Goal: Task Accomplishment & Management: Manage account settings

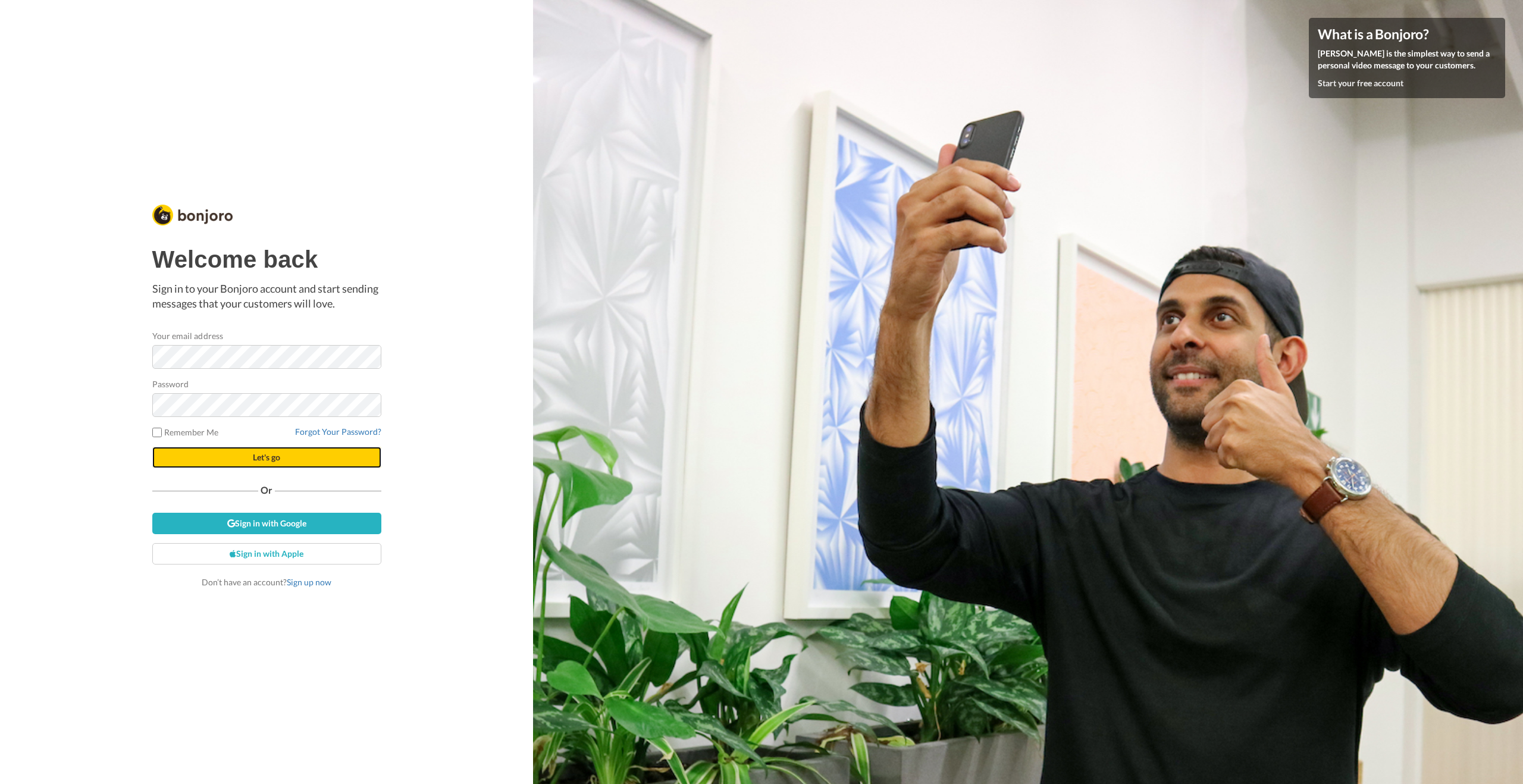
click at [354, 458] on button "Let's go" at bounding box center [267, 458] width 229 height 21
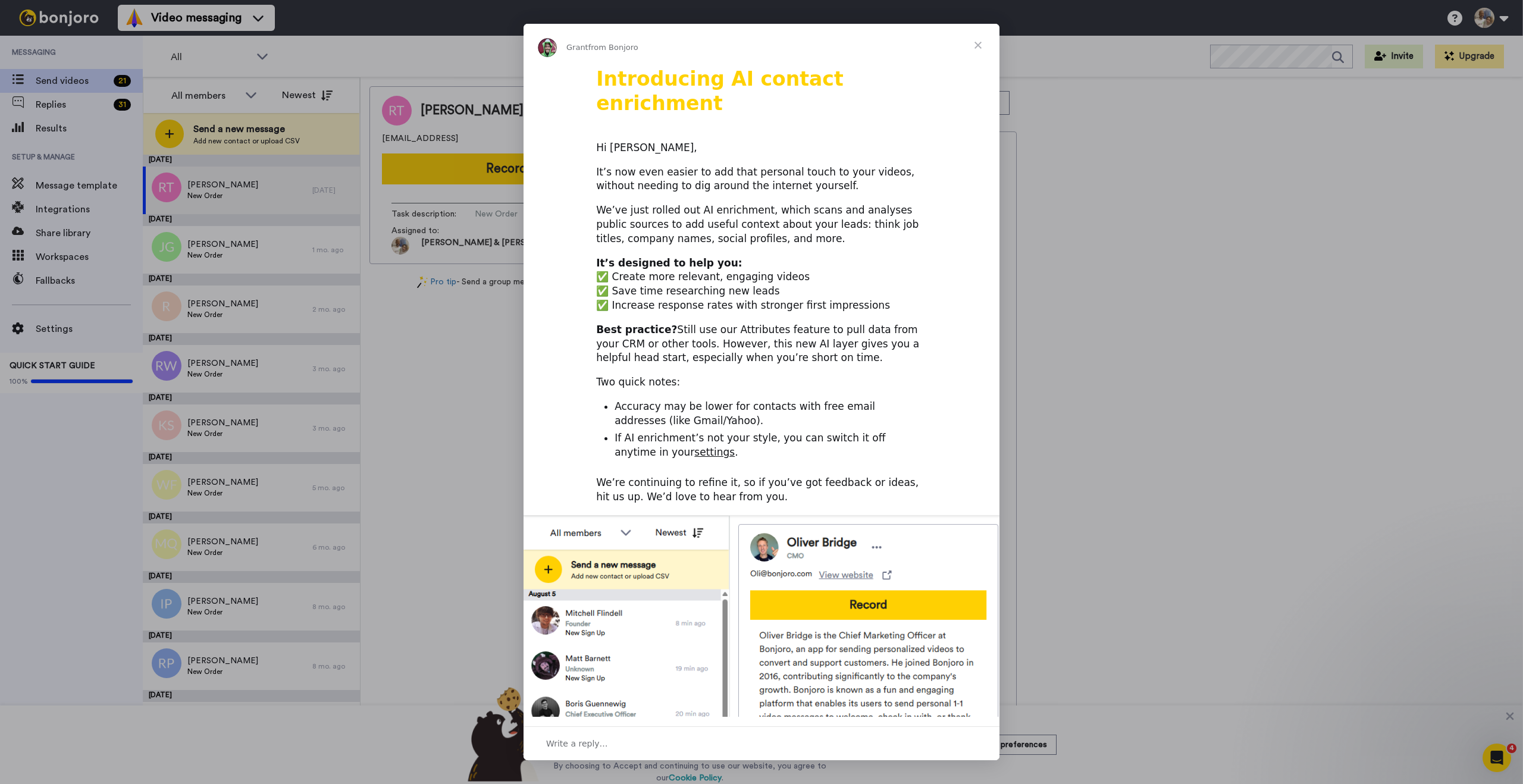
click at [978, 47] on span "Close" at bounding box center [978, 45] width 43 height 43
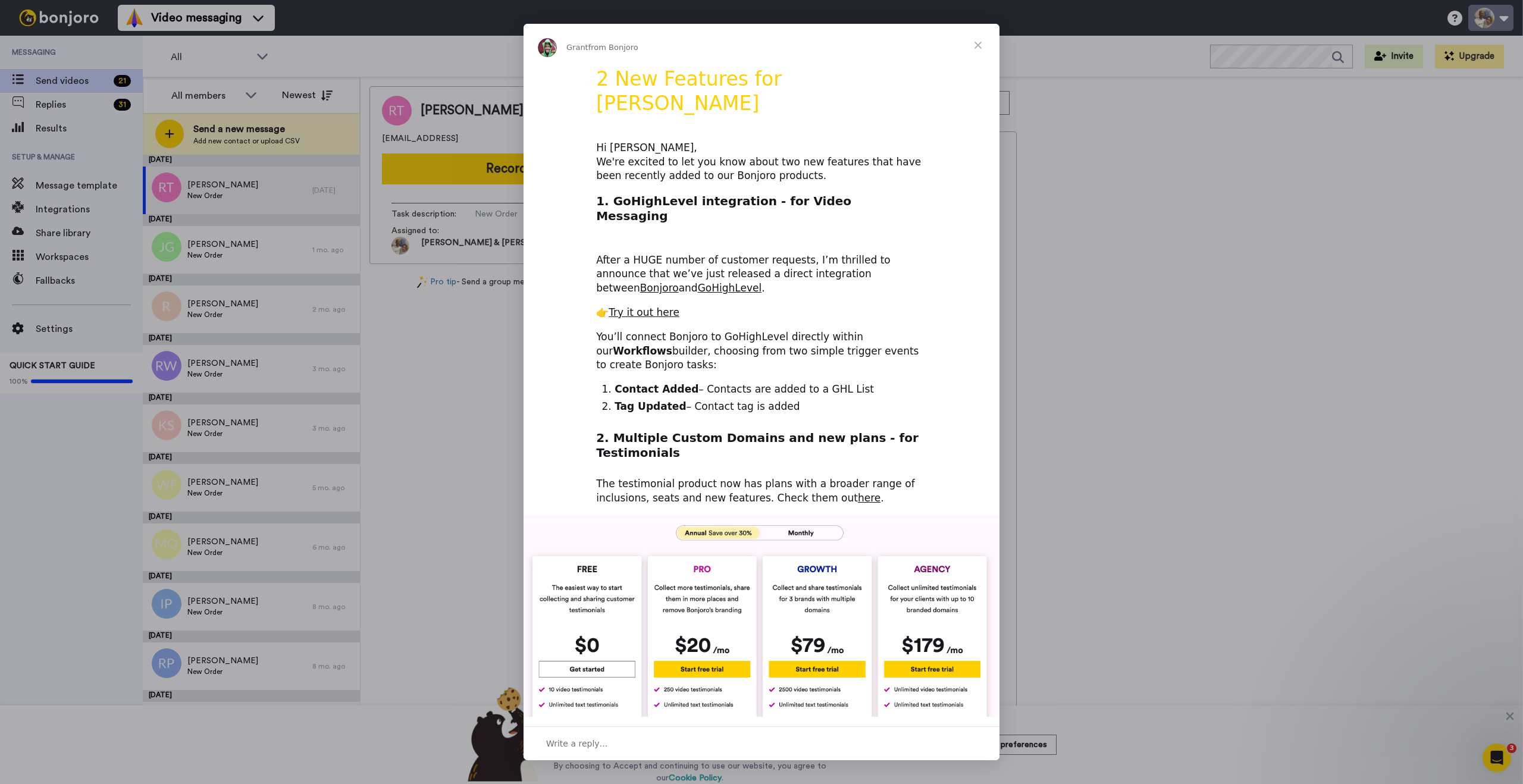
click at [1485, 20] on div "Intercom messenger" at bounding box center [761, 392] width 1523 height 784
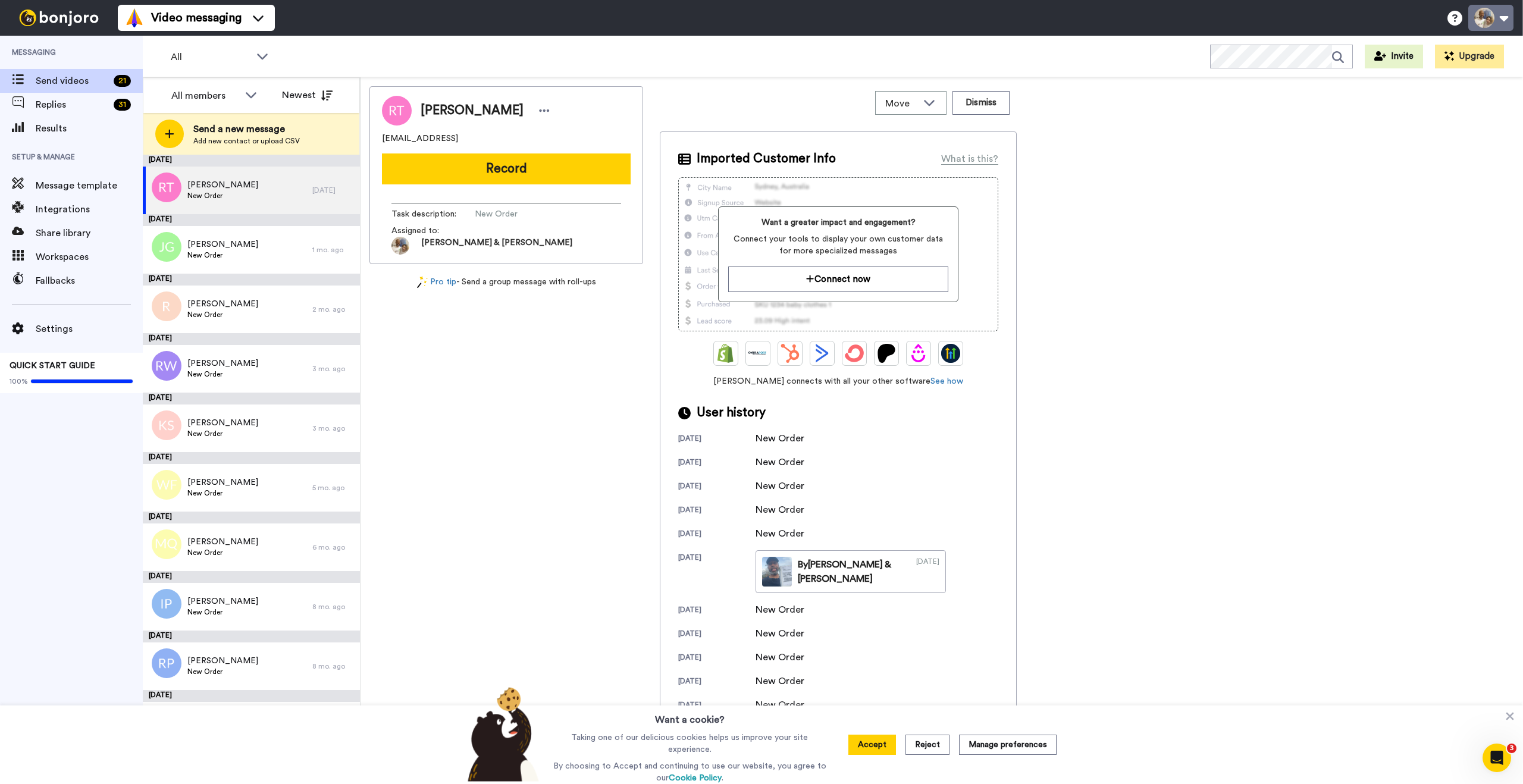
click at [1484, 20] on button at bounding box center [1491, 17] width 46 height 26
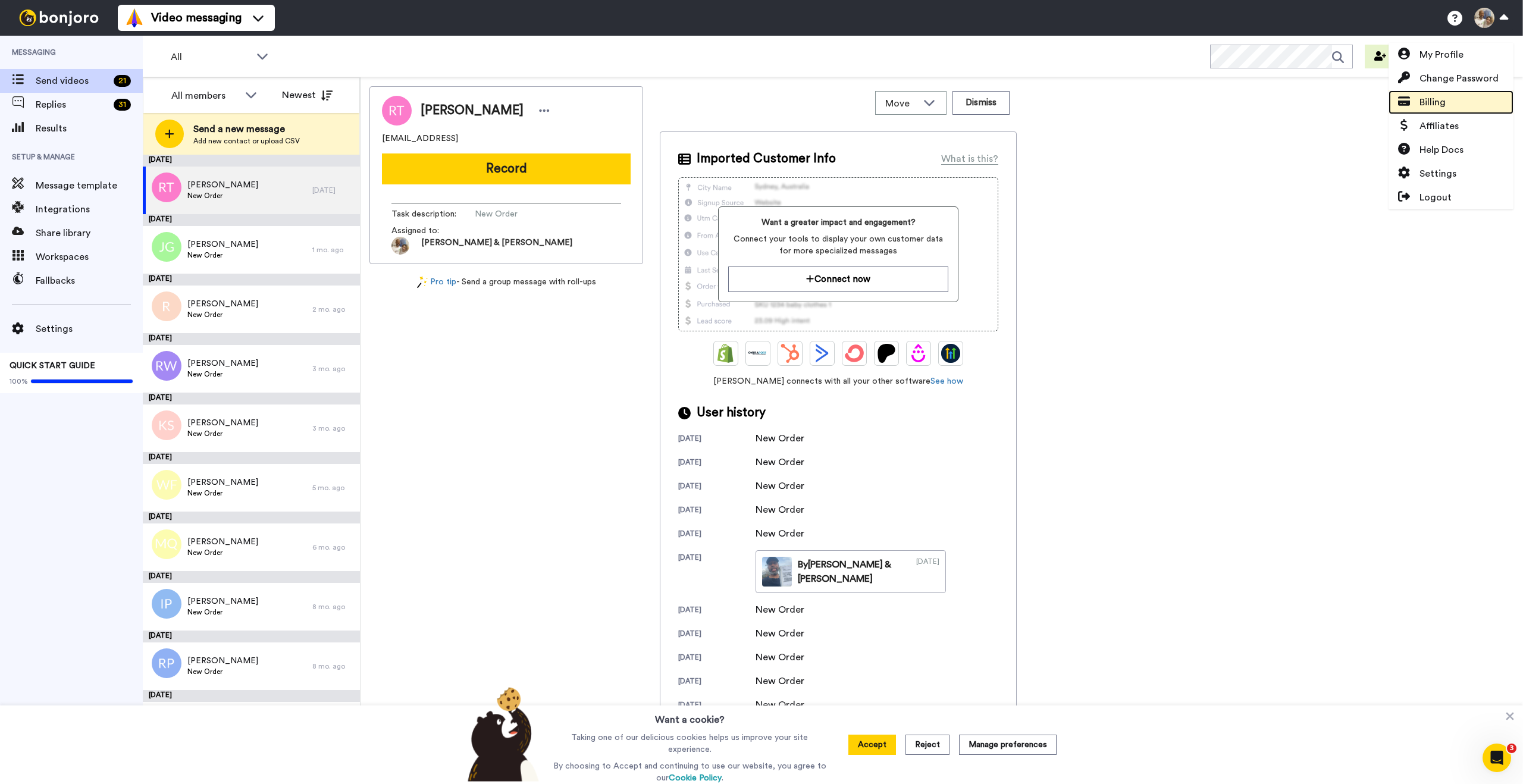
click at [1431, 100] on span "Billing" at bounding box center [1433, 102] width 26 height 15
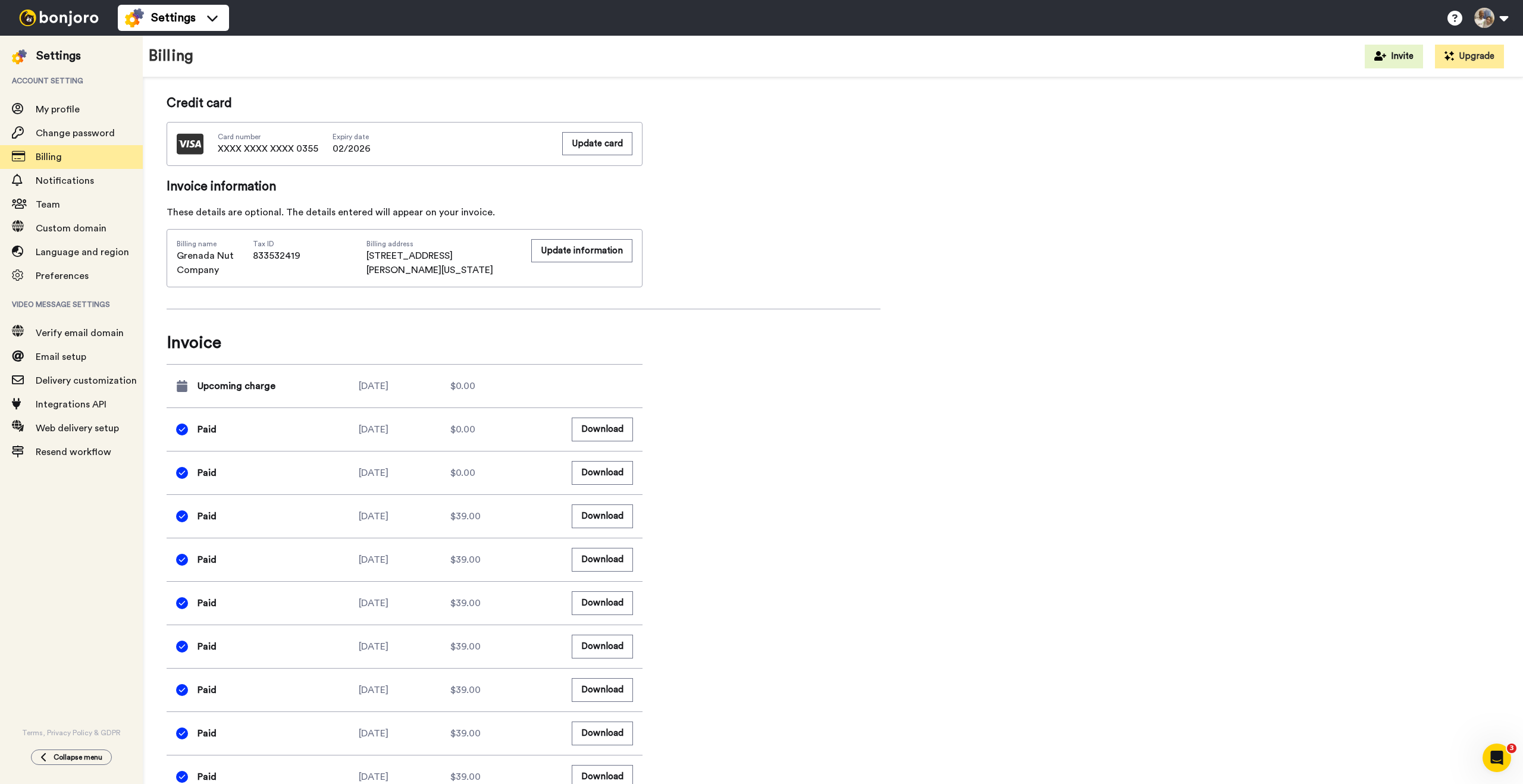
scroll to position [294, 0]
click at [595, 471] on button "Download" at bounding box center [602, 471] width 61 height 23
click at [81, 182] on span "Notifications" at bounding box center [65, 181] width 58 height 10
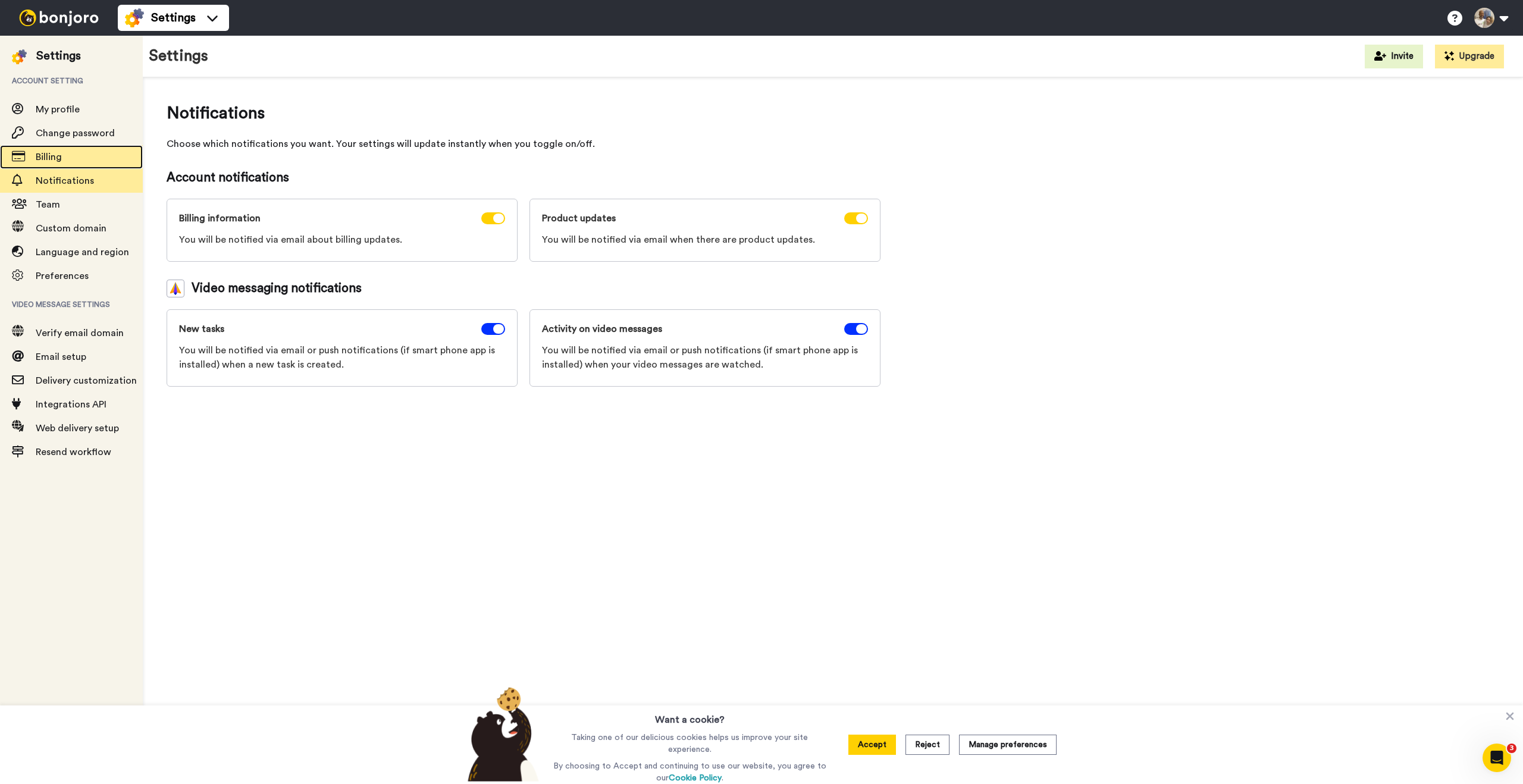
click at [61, 159] on span "Billing" at bounding box center [49, 157] width 26 height 10
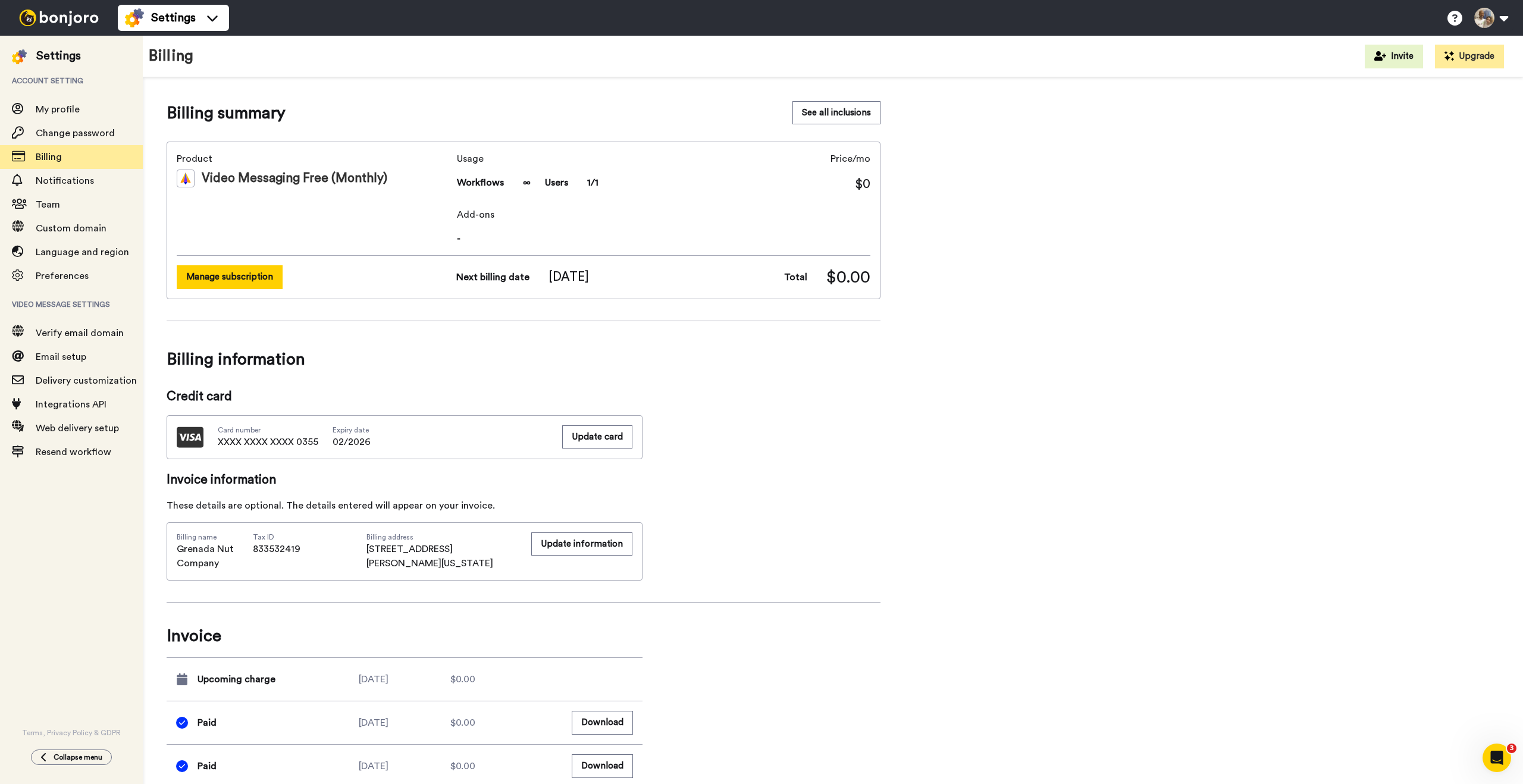
click at [225, 274] on button "Manage subscription" at bounding box center [229, 277] width 106 height 23
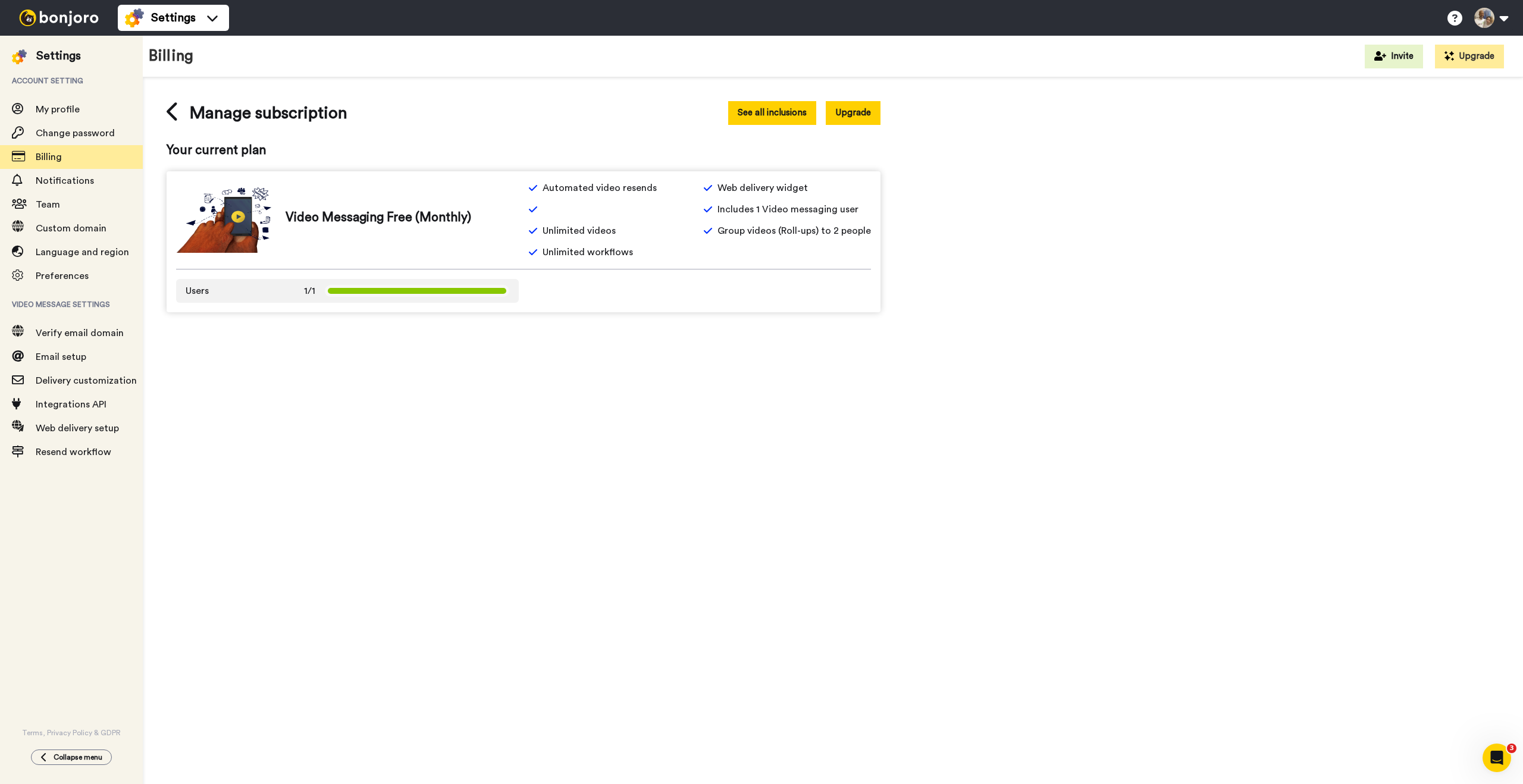
click at [783, 114] on button "See all inclusions" at bounding box center [772, 113] width 88 height 23
click at [54, 163] on span "Billing" at bounding box center [89, 156] width 107 height 15
